Goal: Information Seeking & Learning: Understand process/instructions

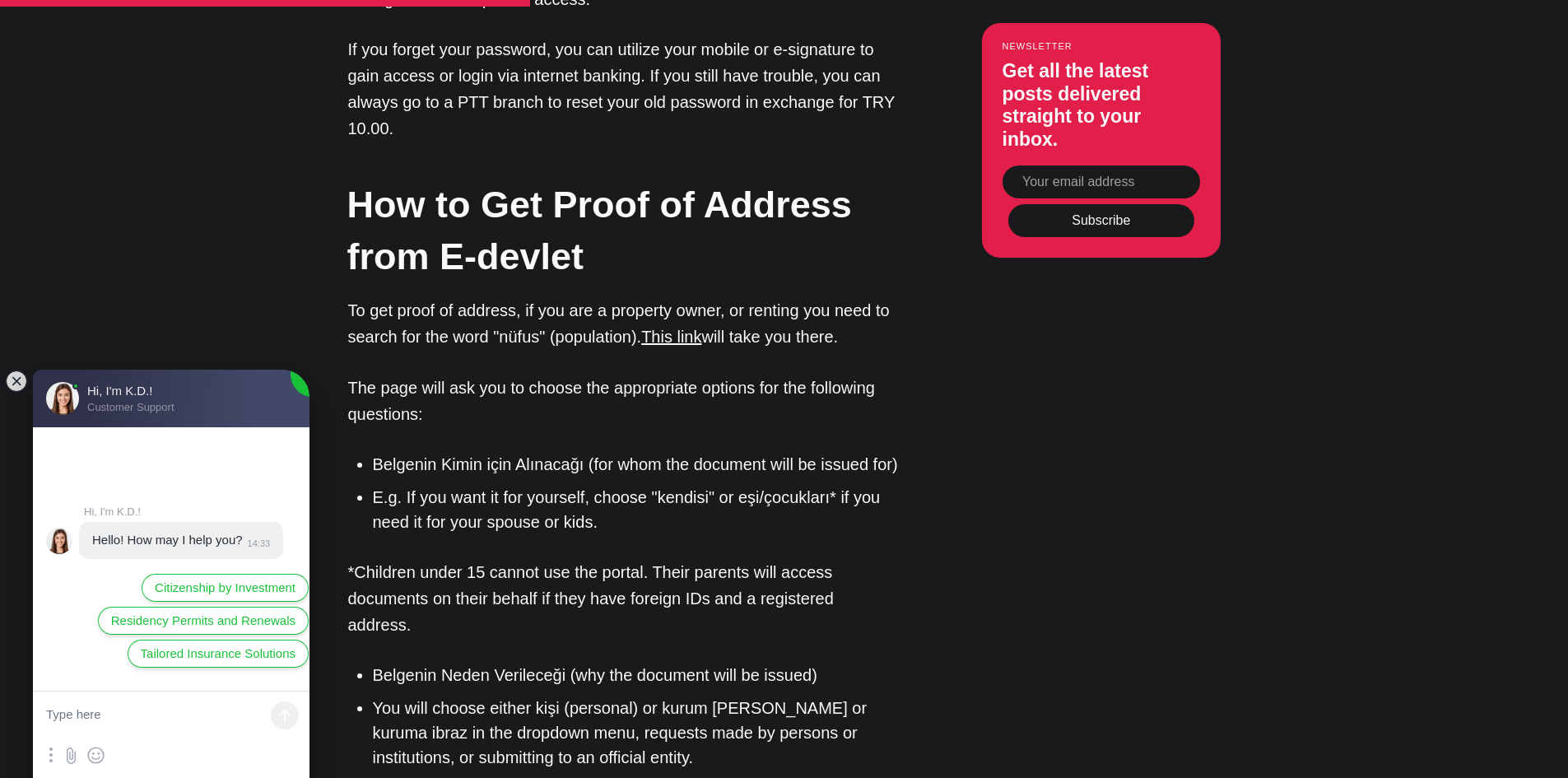
scroll to position [2387, 0]
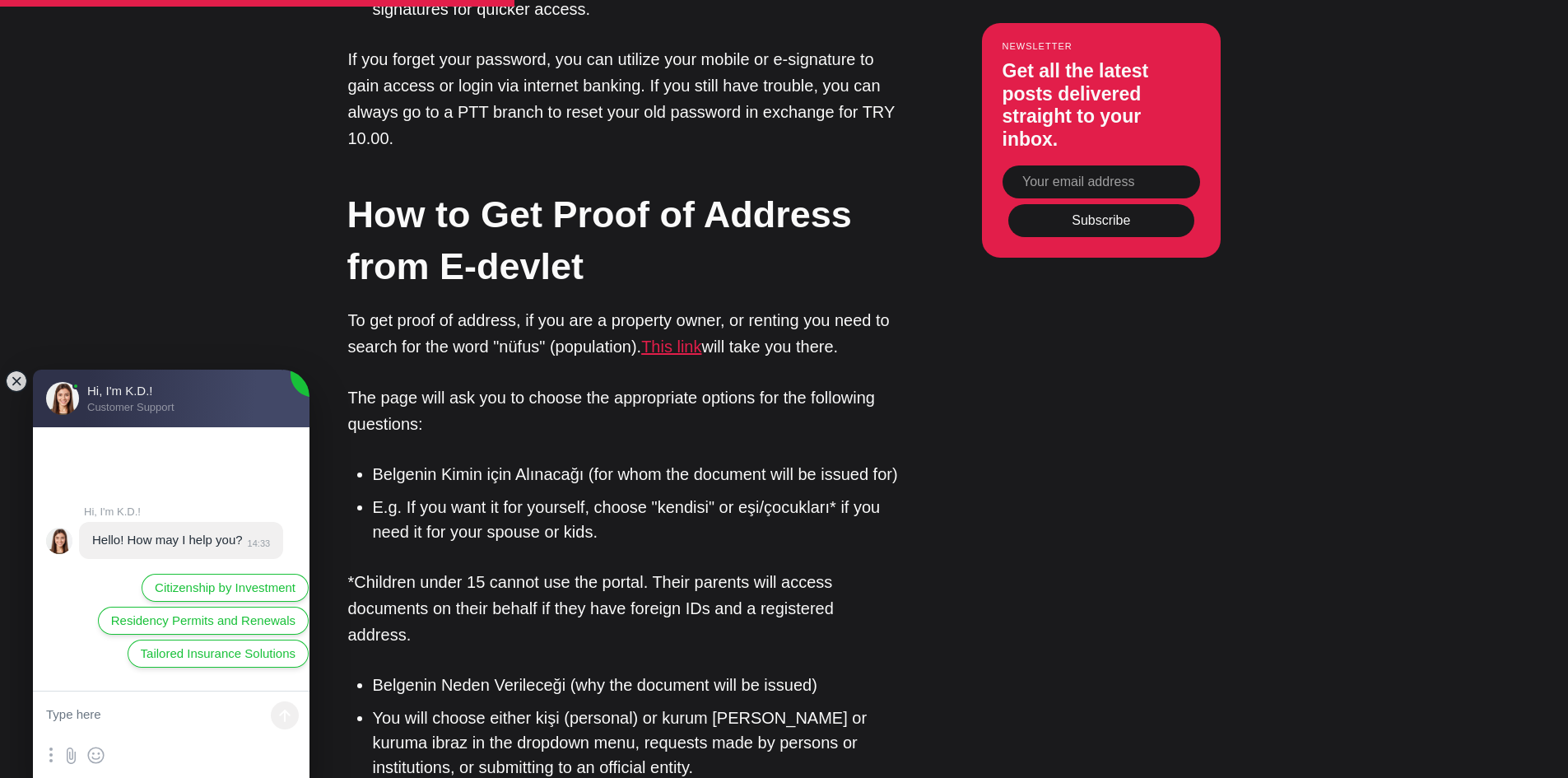
click at [666, 350] on link "This link" at bounding box center [672, 346] width 60 height 18
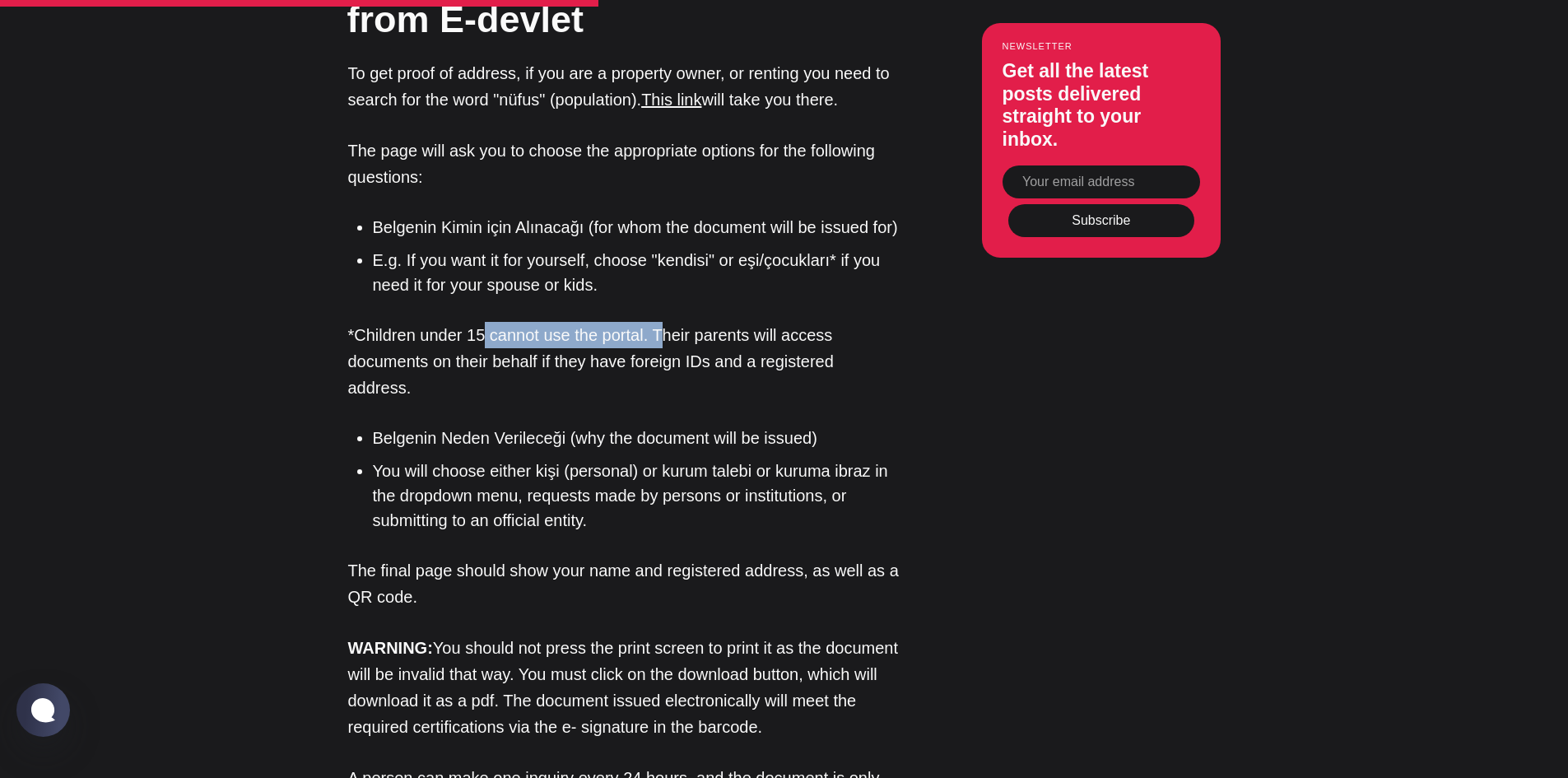
drag, startPoint x: 485, startPoint y: 346, endPoint x: 666, endPoint y: 344, distance: 181.0
click at [666, 344] on p "*Children under 15 cannot use the portal. Their parents will access documents o…" at bounding box center [624, 361] width 551 height 79
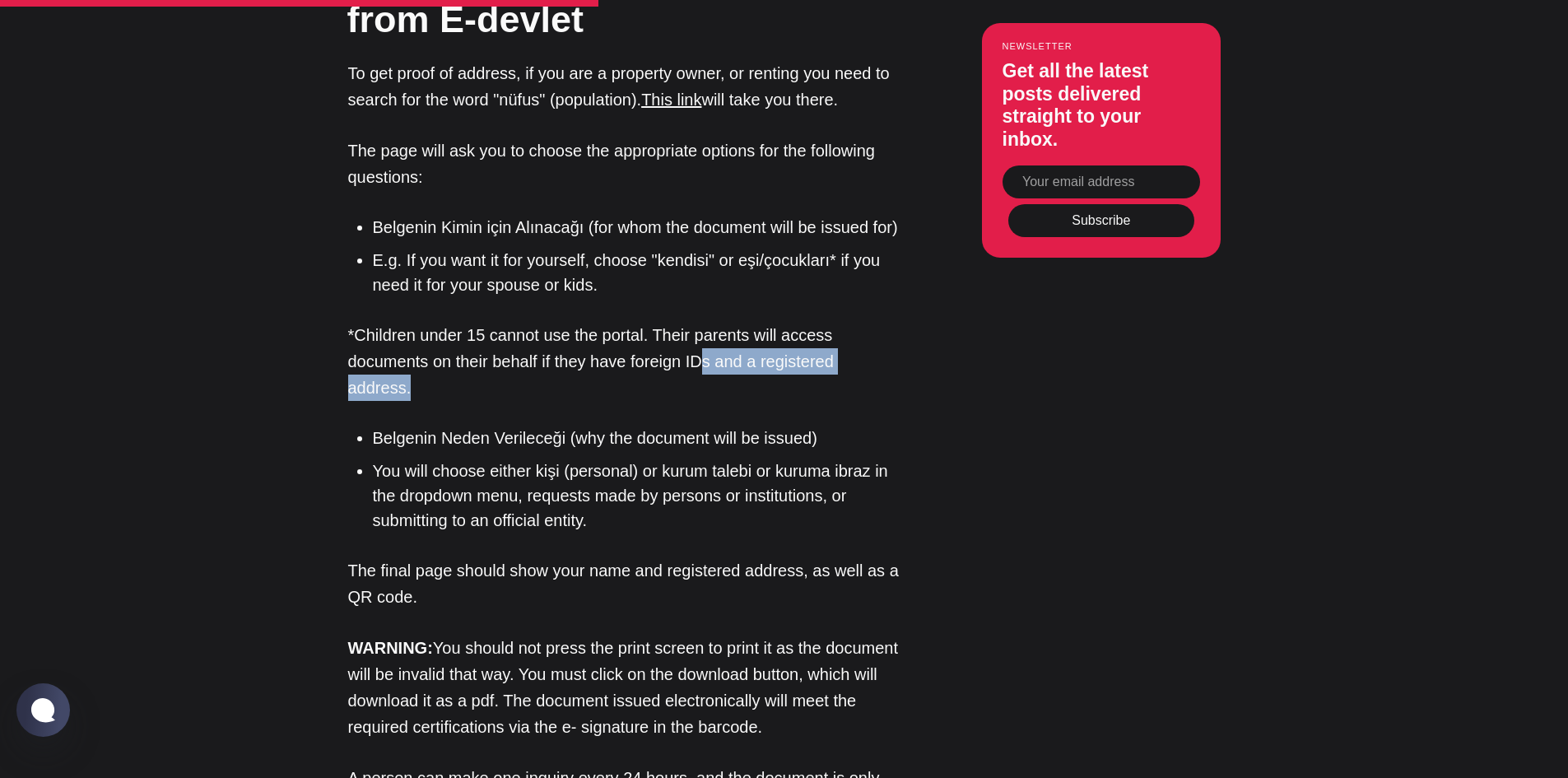
drag, startPoint x: 703, startPoint y: 358, endPoint x: 918, endPoint y: 358, distance: 215.0
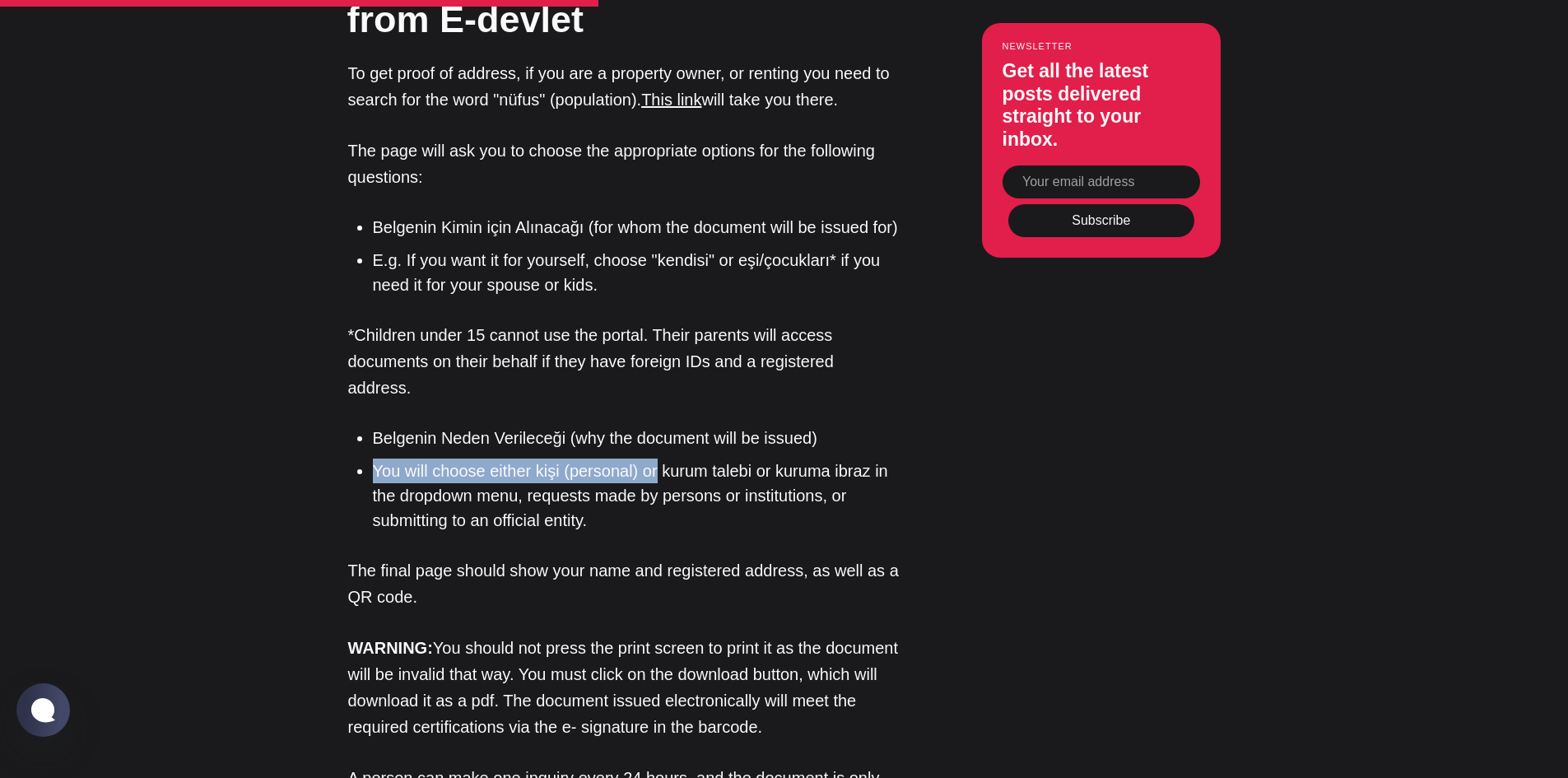
drag, startPoint x: 366, startPoint y: 441, endPoint x: 653, endPoint y: 438, distance: 287.0
click at [653, 438] on ul "Belgenin Neden Verileceği (why the document will be issued) You will choose eit…" at bounding box center [630, 480] width 539 height 107
click at [653, 459] on li "You will choose either kişi (personal) or kurum [PERSON_NAME] or kuruma ibraz i…" at bounding box center [637, 495] width 527 height 74
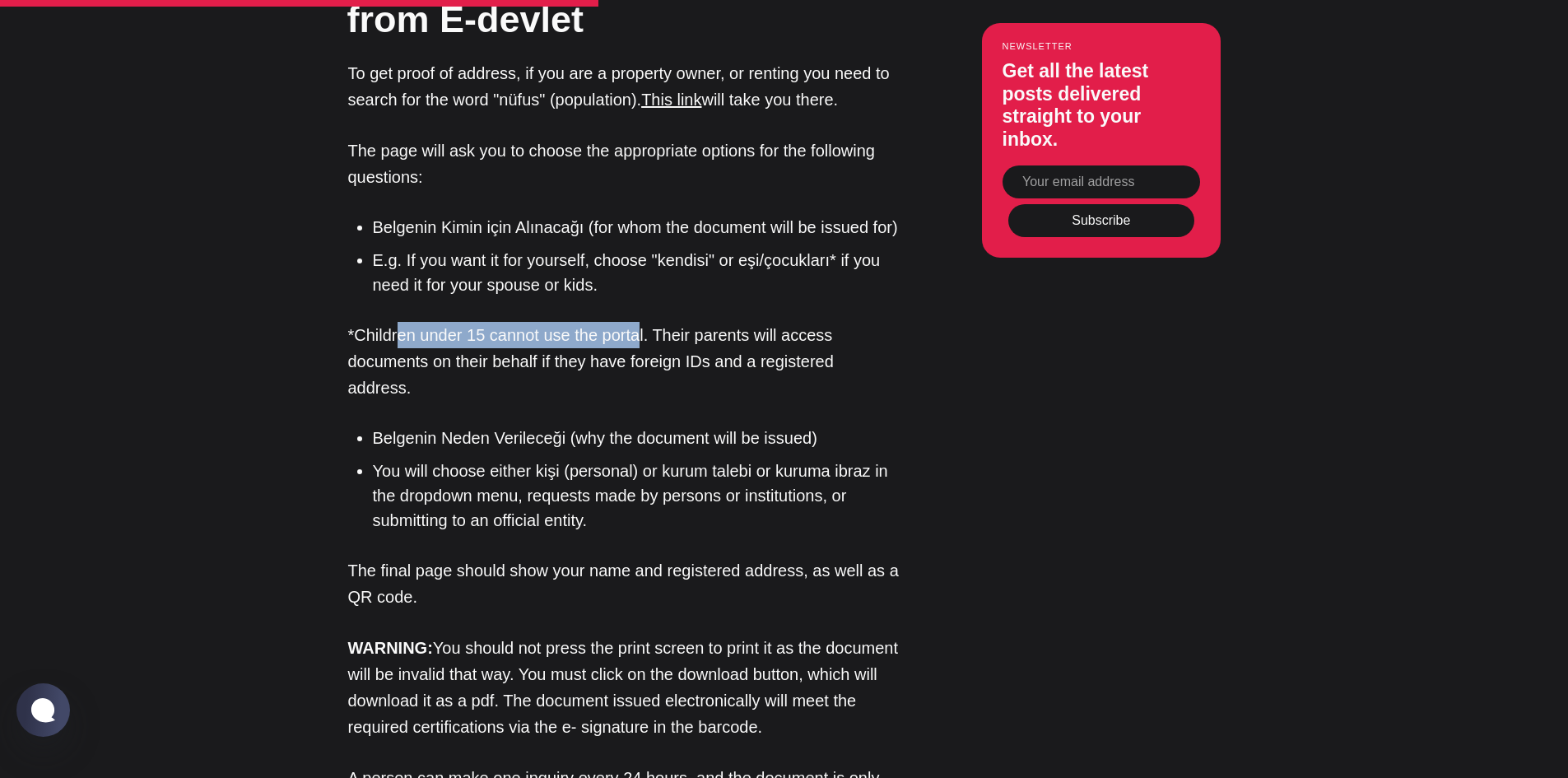
drag, startPoint x: 400, startPoint y: 338, endPoint x: 641, endPoint y: 339, distance: 241.0
click at [641, 339] on p "*Children under 15 cannot use the portal. Their parents will access documents o…" at bounding box center [624, 361] width 551 height 79
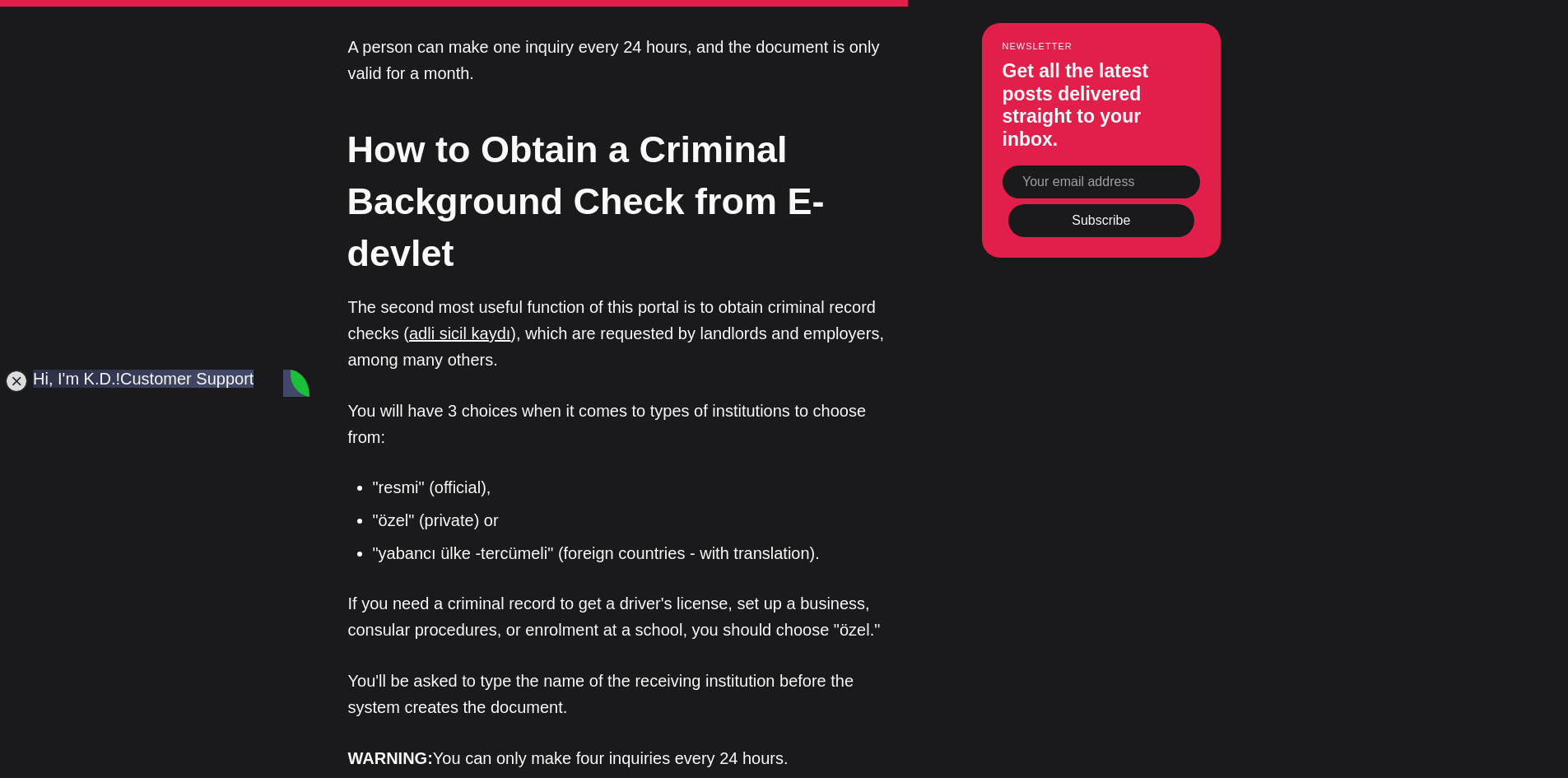
scroll to position [3540, 0]
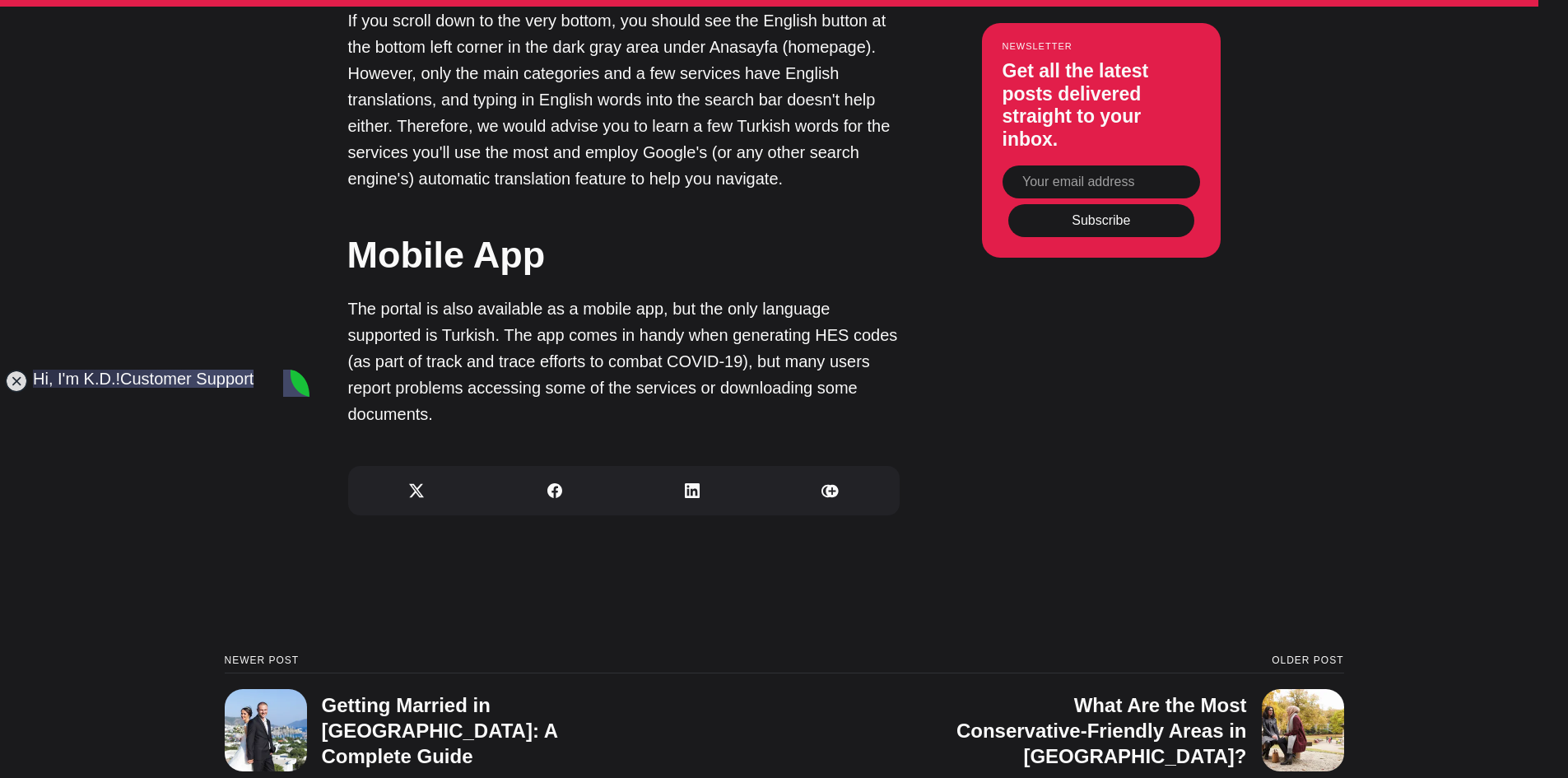
scroll to position [5762, 0]
